Goal: Task Accomplishment & Management: Use online tool/utility

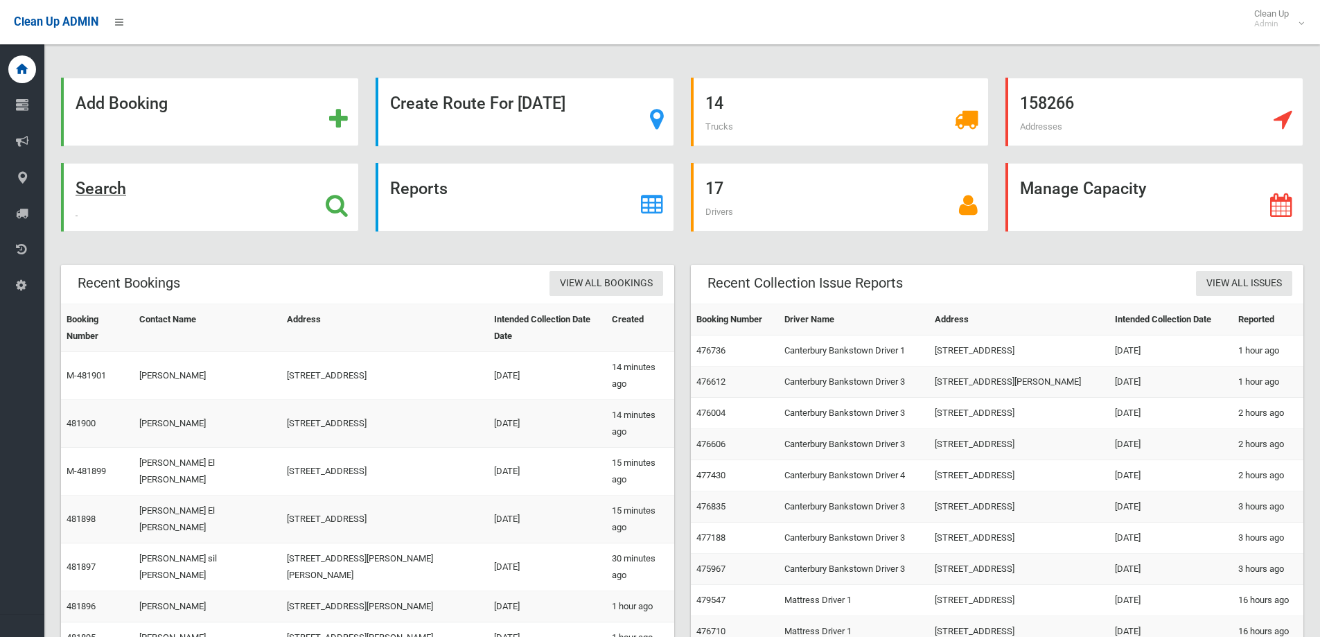
click at [263, 191] on div "Search" at bounding box center [210, 197] width 298 height 69
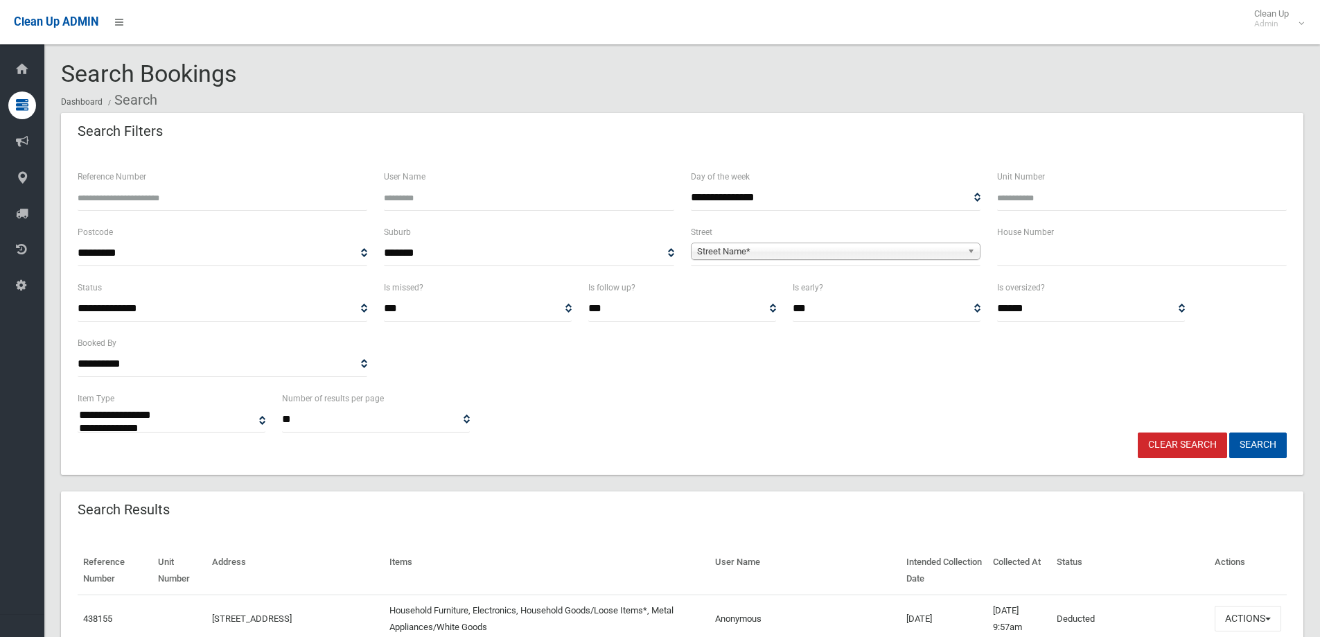
select select
click at [1128, 263] on div "House Number" at bounding box center [1142, 251] width 306 height 55
click at [1119, 257] on input "text" at bounding box center [1142, 253] width 290 height 26
type input "**"
click at [717, 260] on div "Street Name*" at bounding box center [836, 251] width 290 height 17
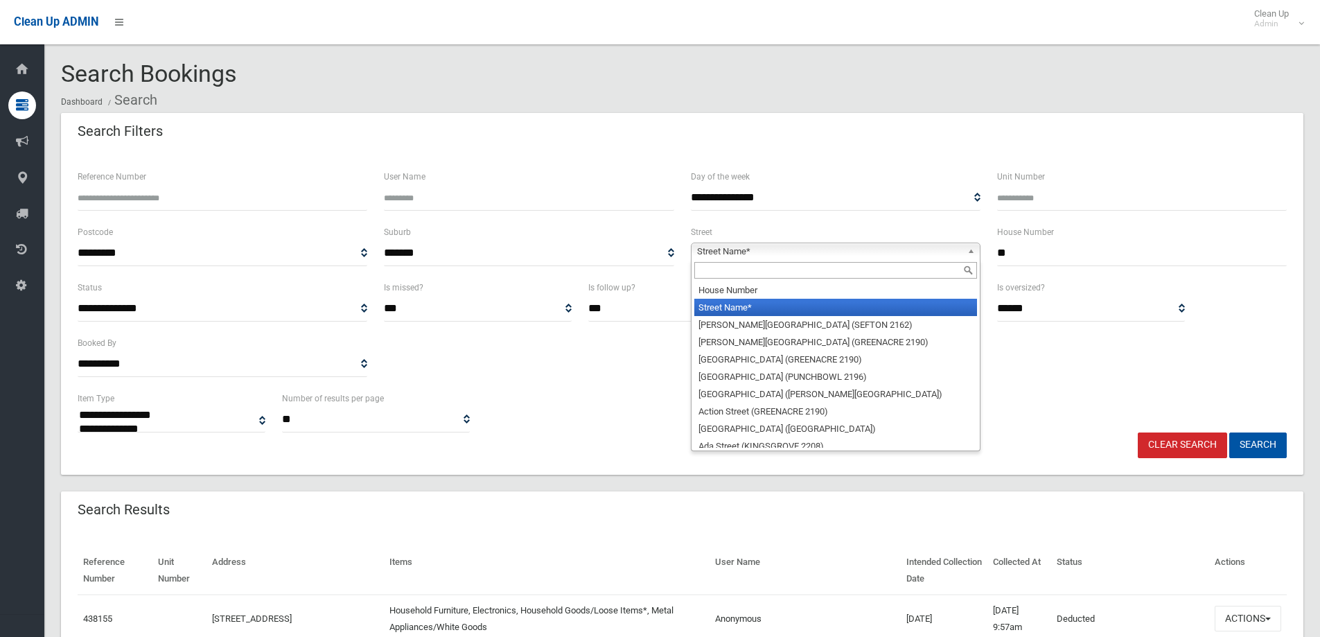
click at [715, 273] on input "text" at bounding box center [835, 270] width 283 height 17
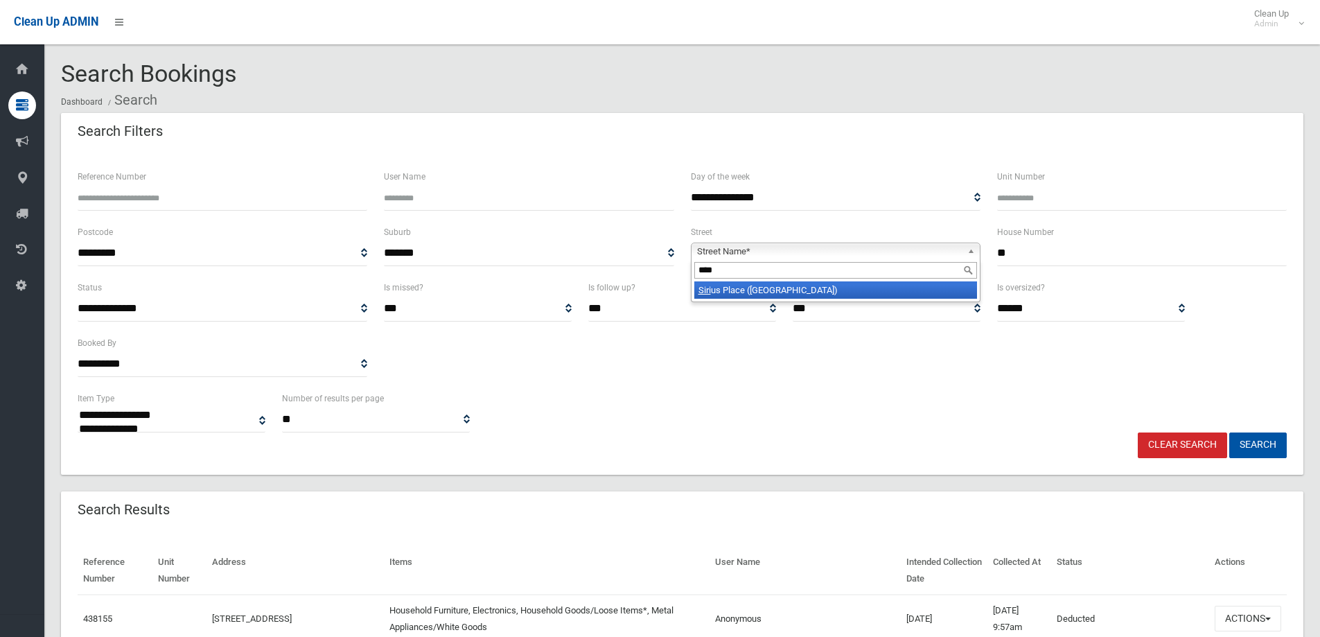
type input "****"
click at [739, 287] on li "Siri us Place (RIVERWOOD 2210)" at bounding box center [835, 289] width 283 height 17
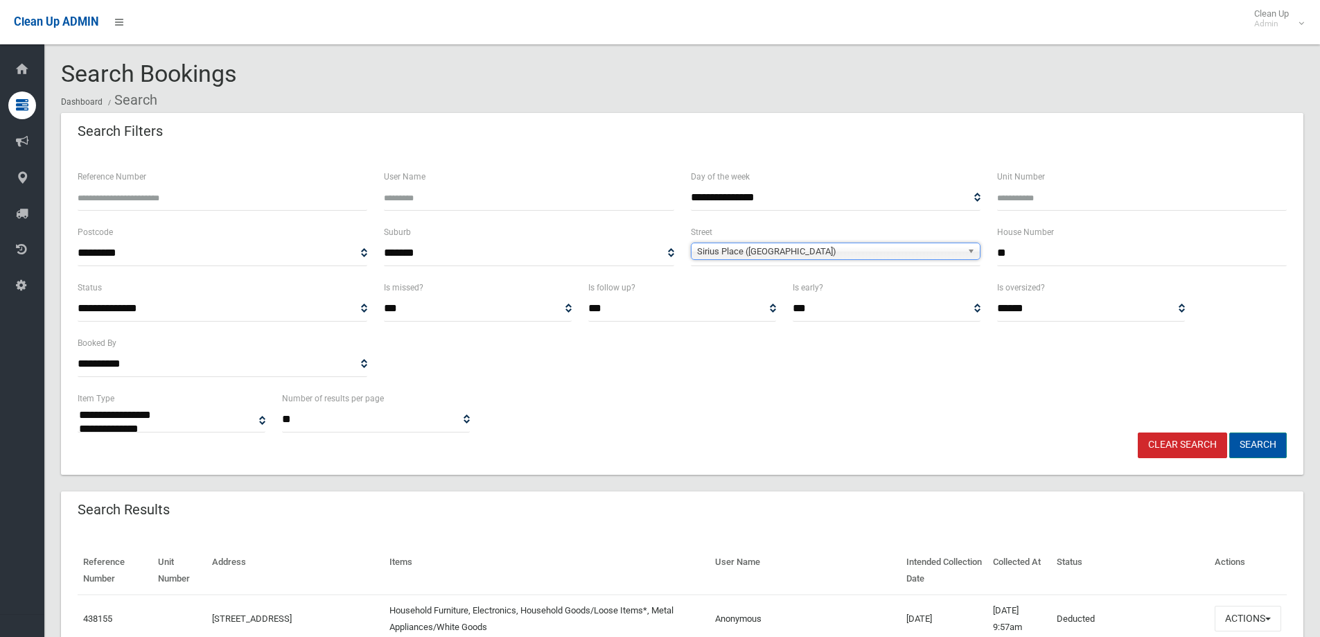
click at [1264, 439] on button "Search" at bounding box center [1258, 445] width 58 height 26
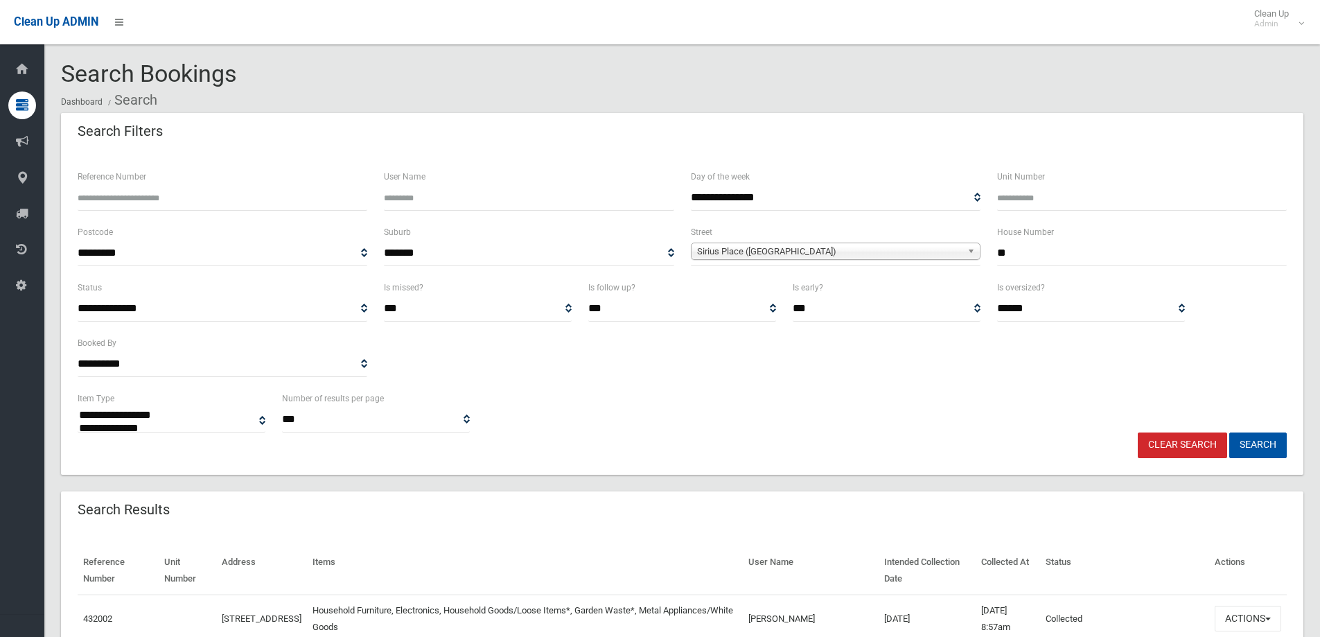
select select
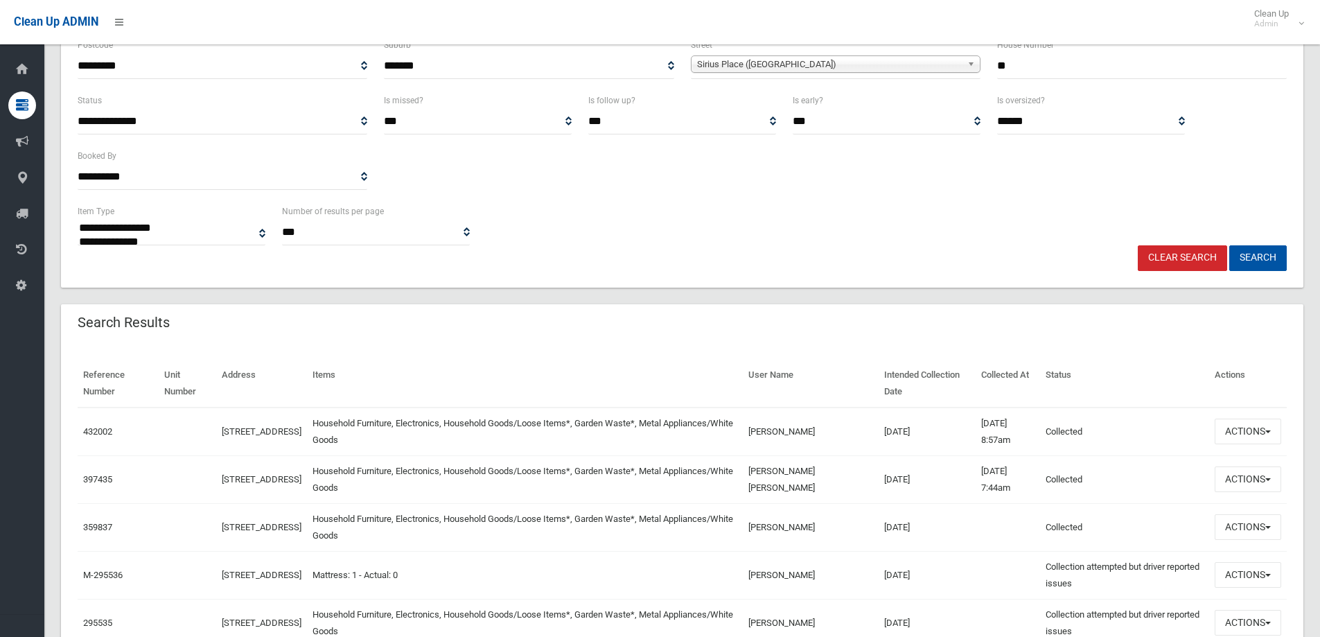
scroll to position [208, 0]
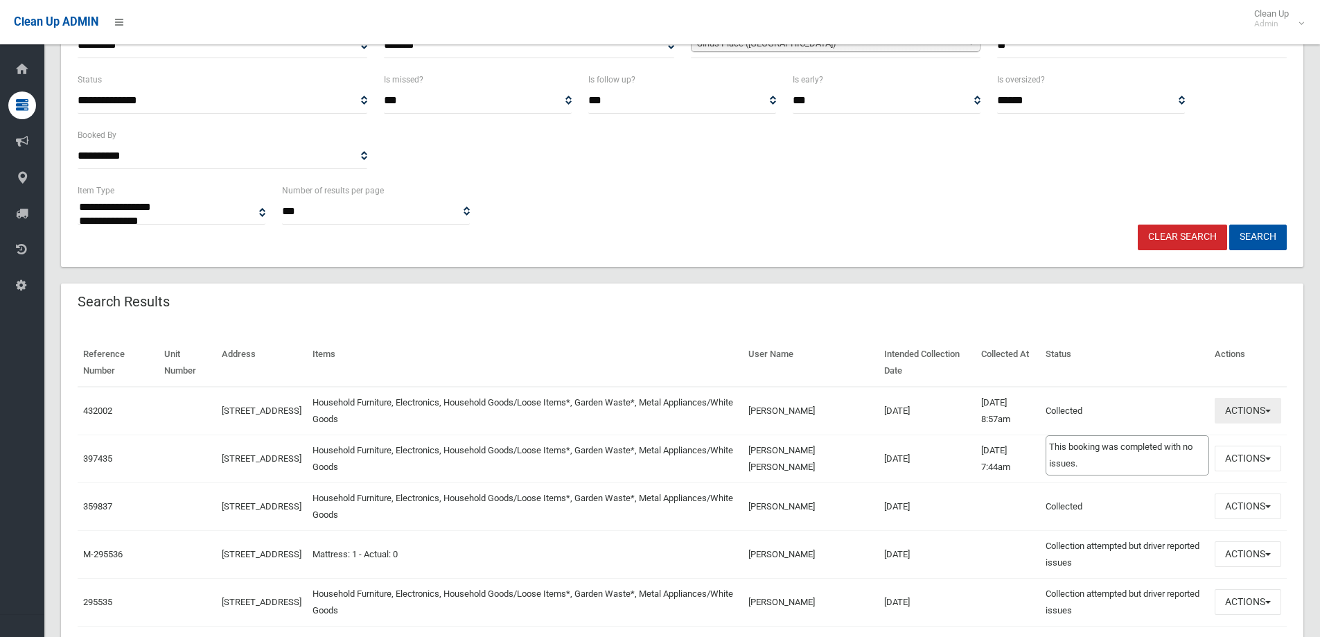
click at [1225, 410] on button "Actions" at bounding box center [1248, 411] width 67 height 26
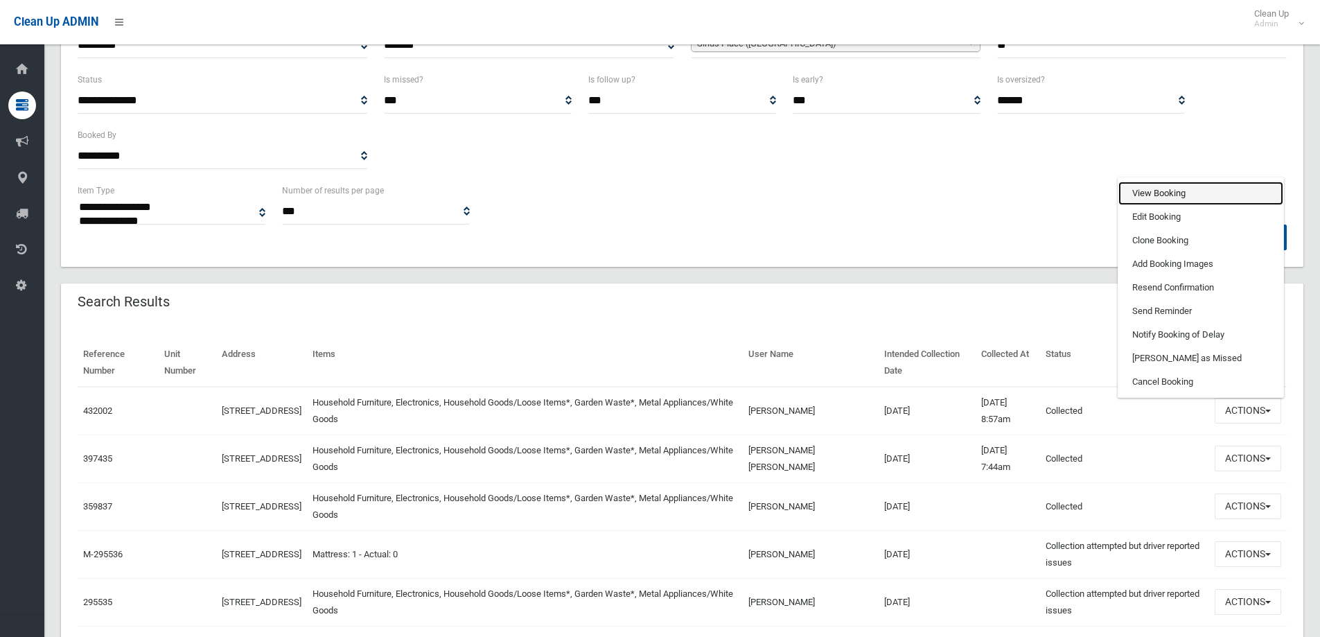
click at [1143, 197] on link "View Booking" at bounding box center [1201, 194] width 165 height 24
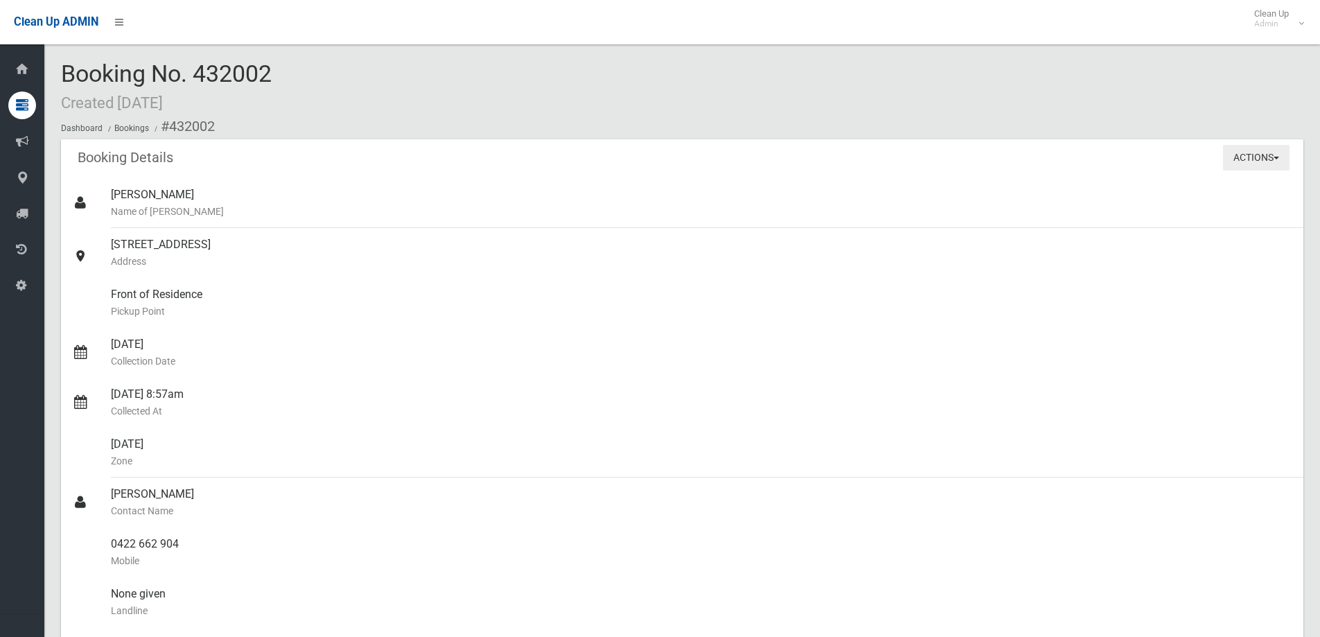
click at [1252, 163] on button "Actions" at bounding box center [1256, 158] width 67 height 26
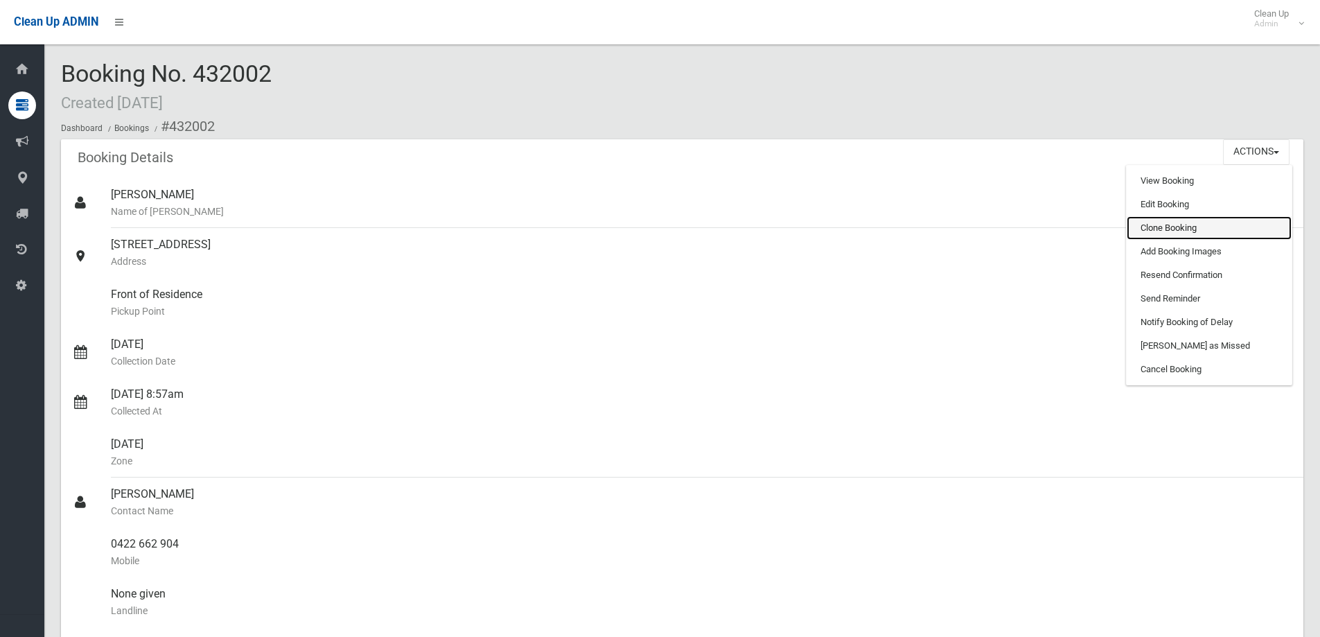
click at [1162, 231] on link "Clone Booking" at bounding box center [1209, 228] width 165 height 24
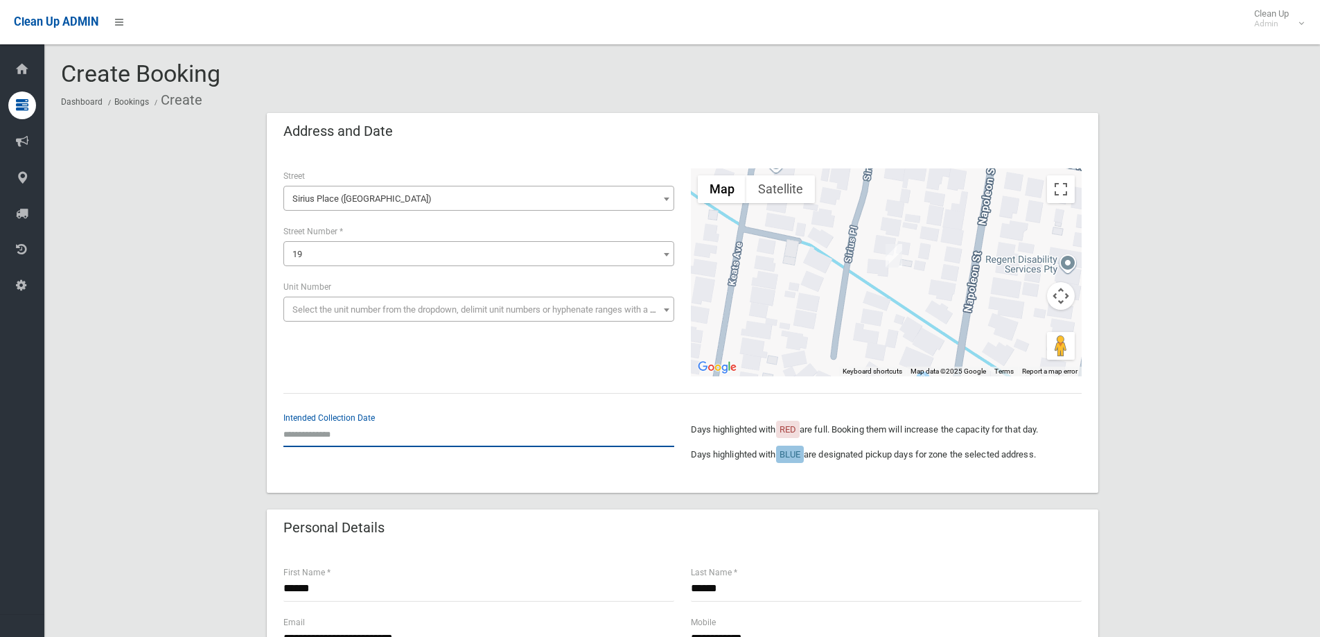
click at [319, 438] on input "text" at bounding box center [478, 434] width 391 height 26
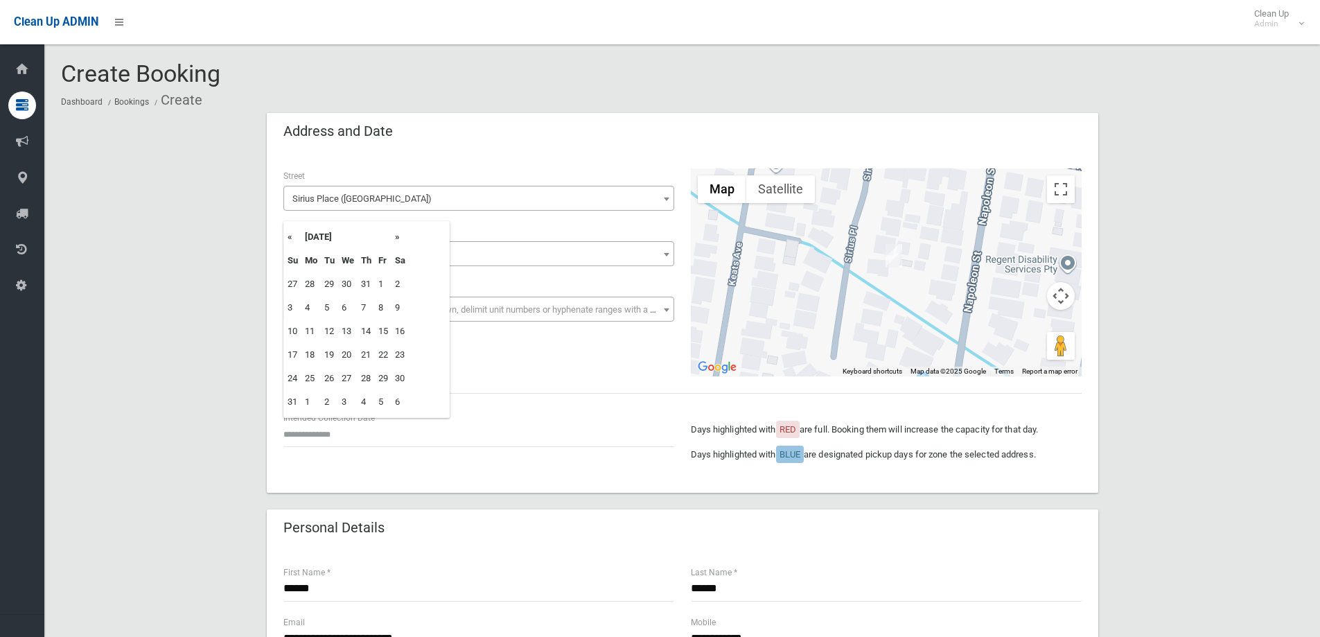
click at [401, 236] on th "»" at bounding box center [400, 237] width 17 height 24
click at [351, 304] on td "10" at bounding box center [347, 308] width 19 height 24
type input "**********"
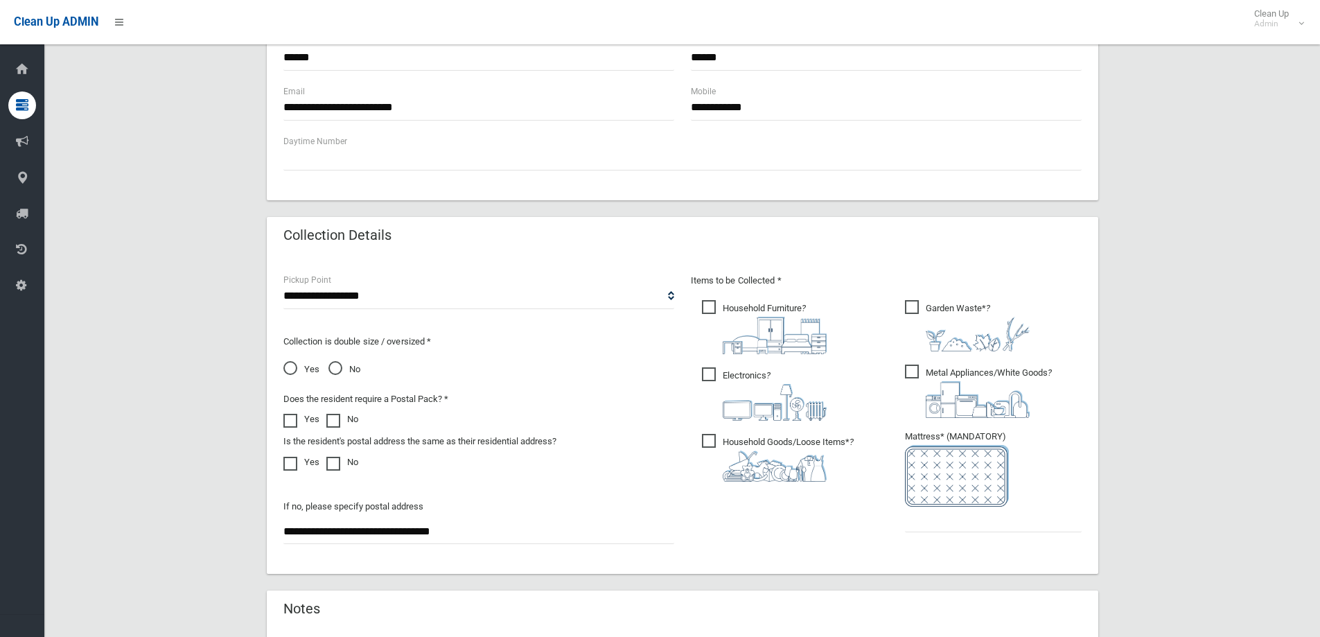
scroll to position [554, 0]
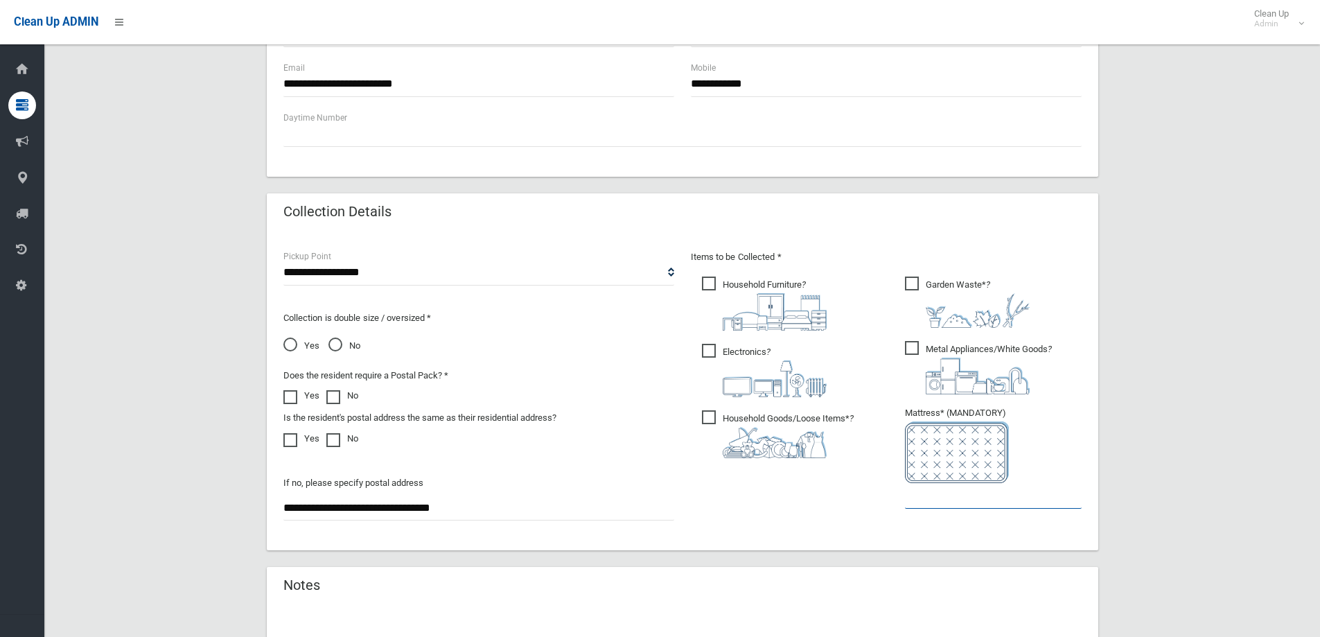
click at [939, 491] on input "text" at bounding box center [993, 496] width 177 height 26
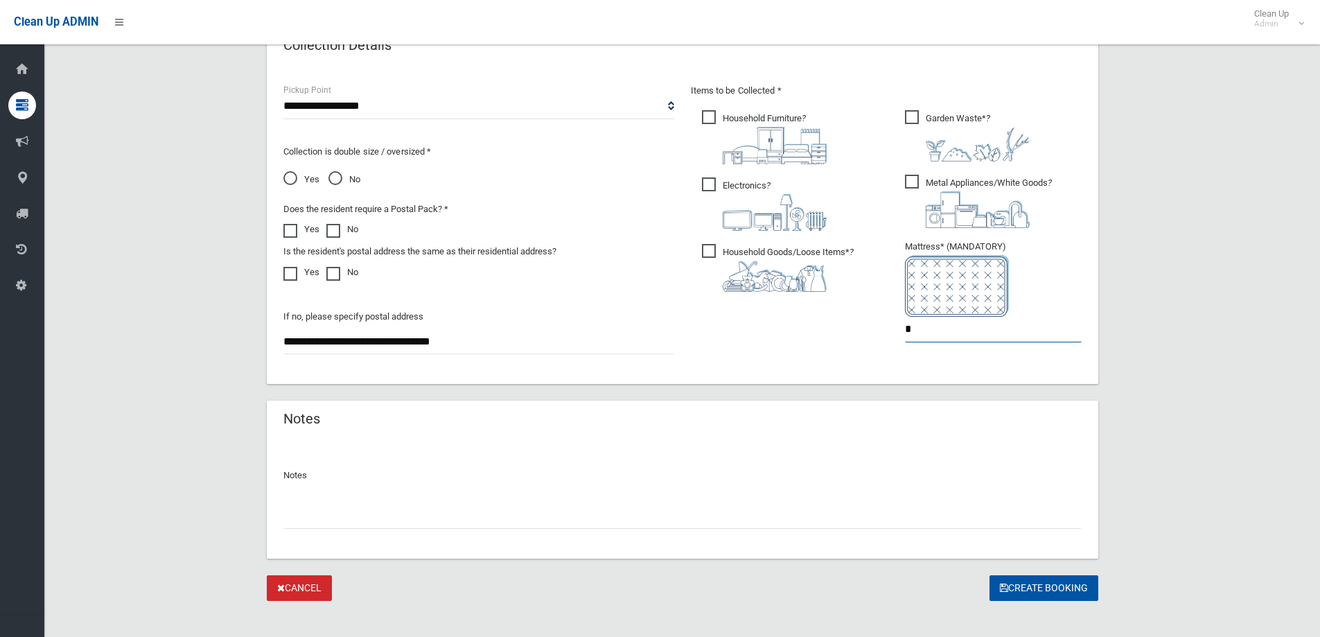
scroll to position [735, 0]
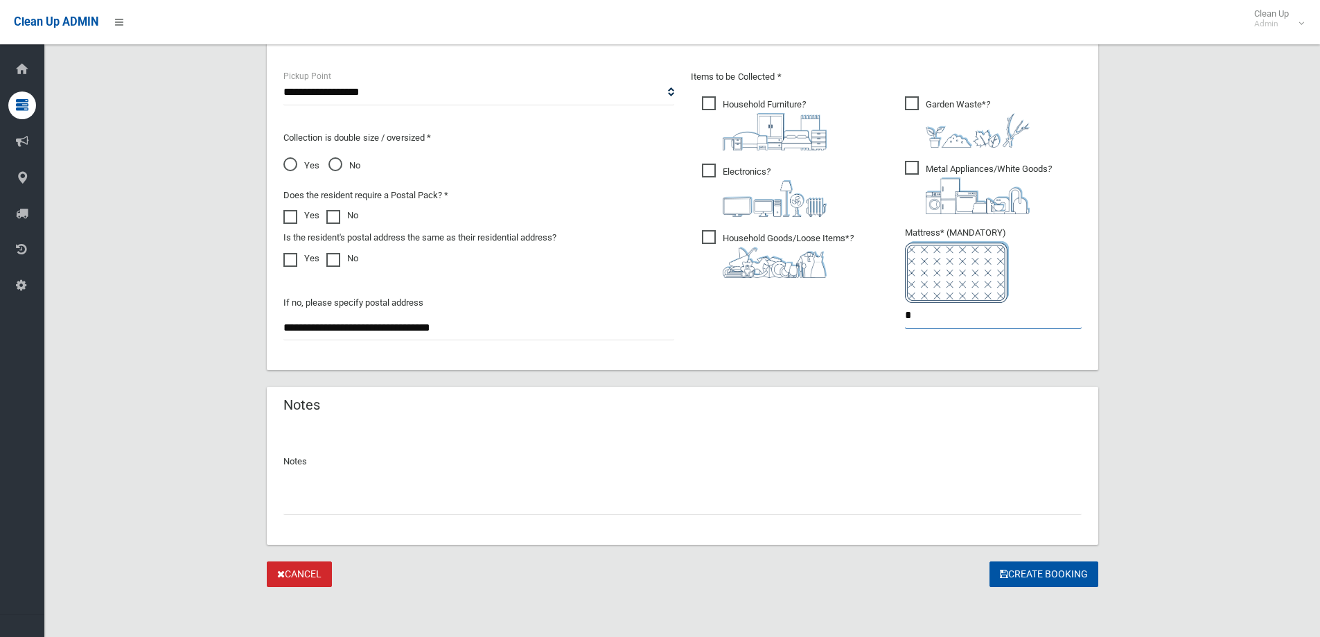
drag, startPoint x: 964, startPoint y: 316, endPoint x: 774, endPoint y: 290, distance: 191.6
click at [774, 290] on div "Items to be Collected * Household Furniture ? *" at bounding box center [887, 208] width 408 height 279
type input "*"
click at [1038, 574] on button "Create Booking" at bounding box center [1044, 574] width 109 height 26
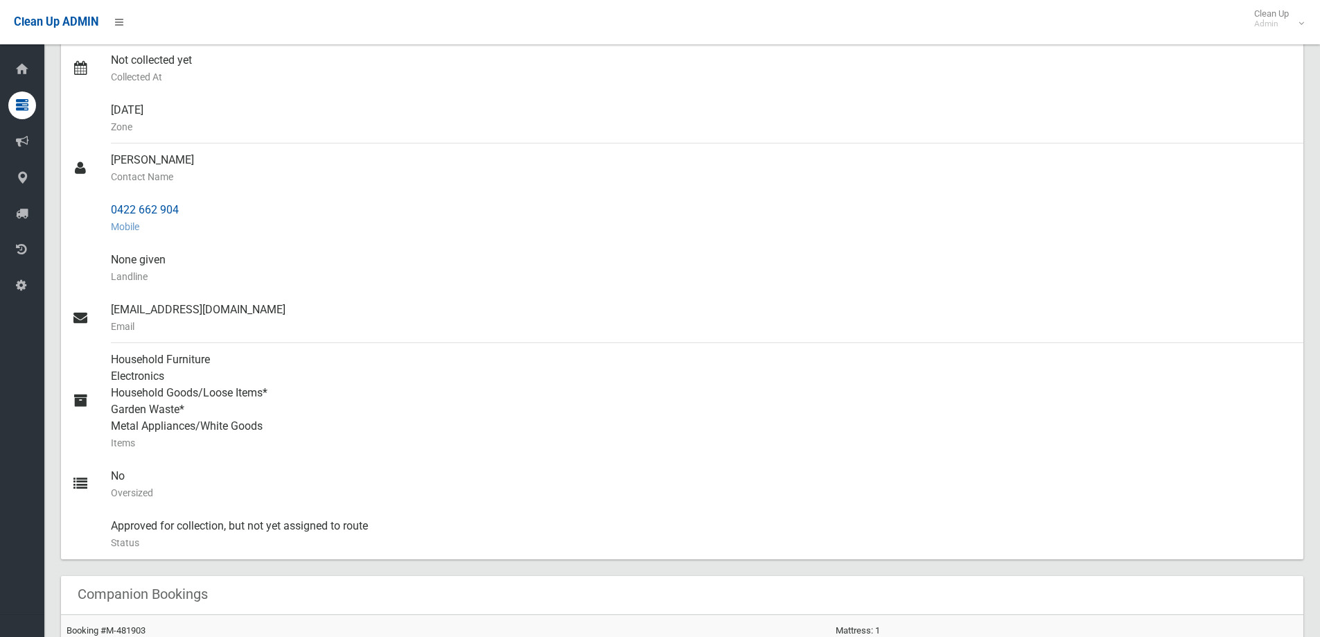
scroll to position [347, 0]
